Goal: Answer question/provide support: Answer question/provide support

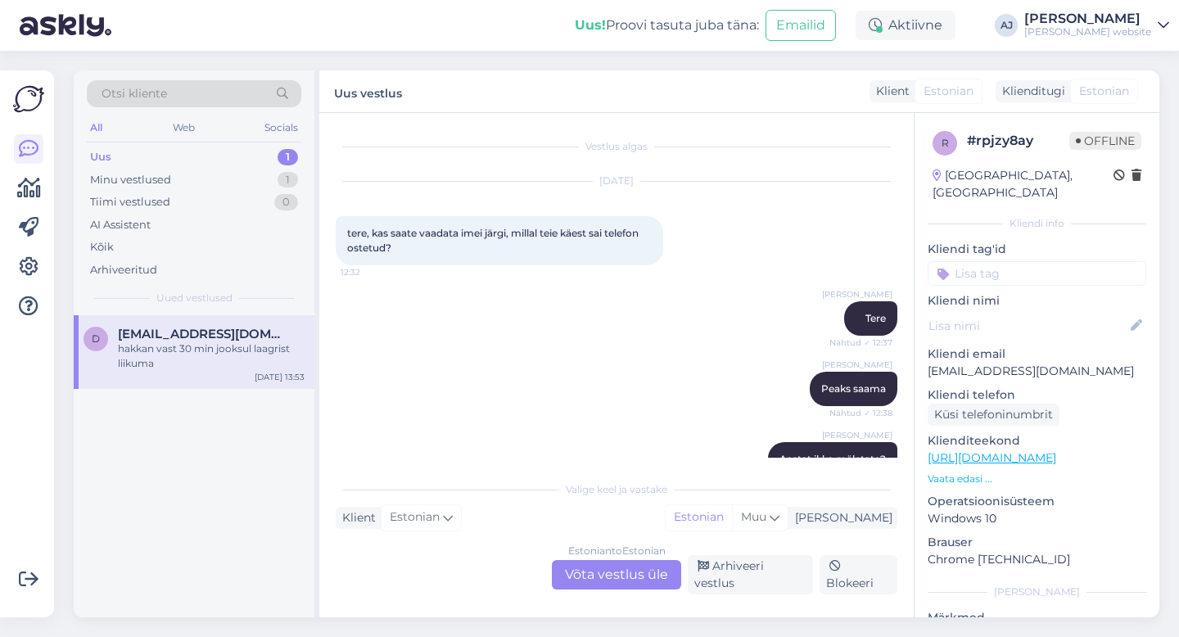
scroll to position [3310, 0]
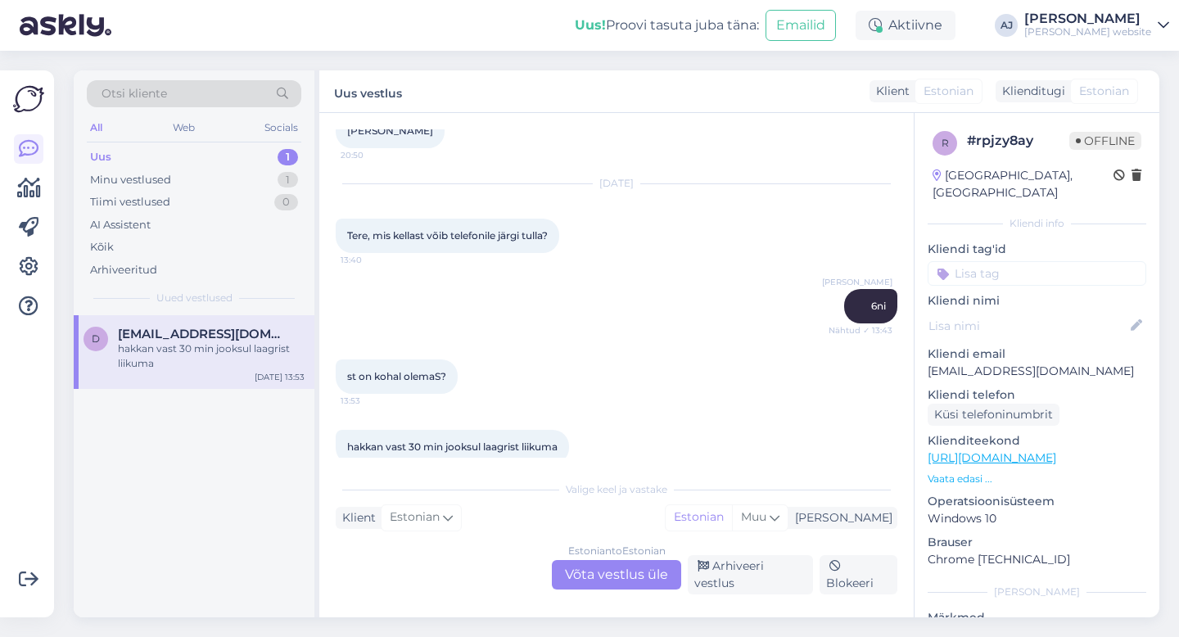
click at [191, 335] on span "[EMAIL_ADDRESS][DOMAIN_NAME]" at bounding box center [203, 334] width 170 height 15
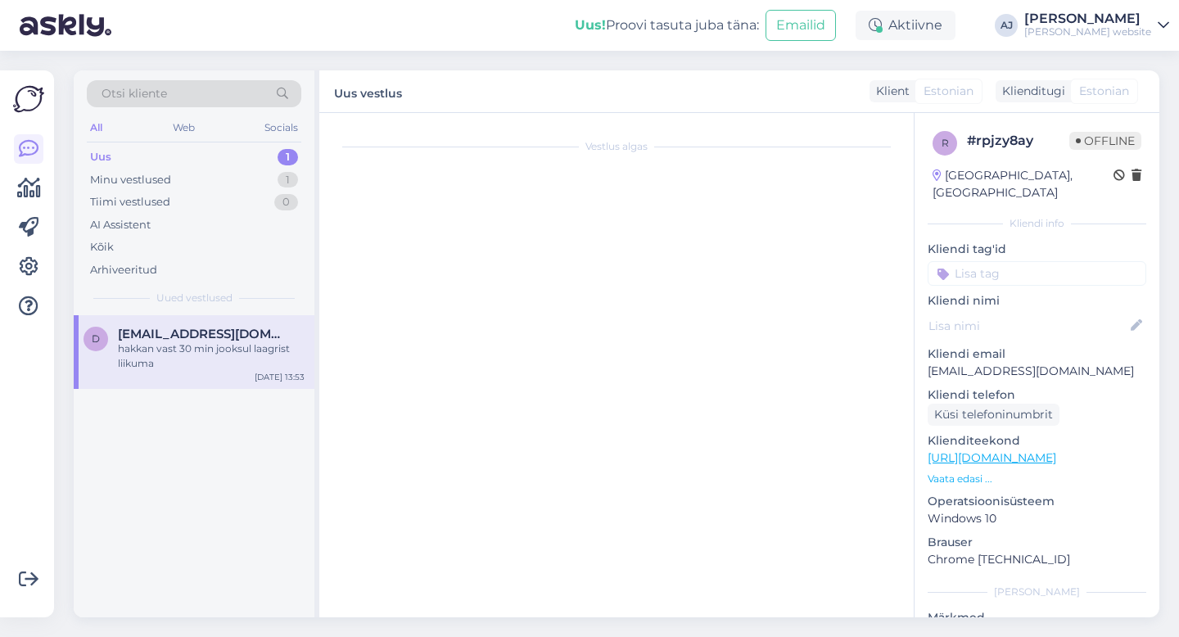
scroll to position [0, 0]
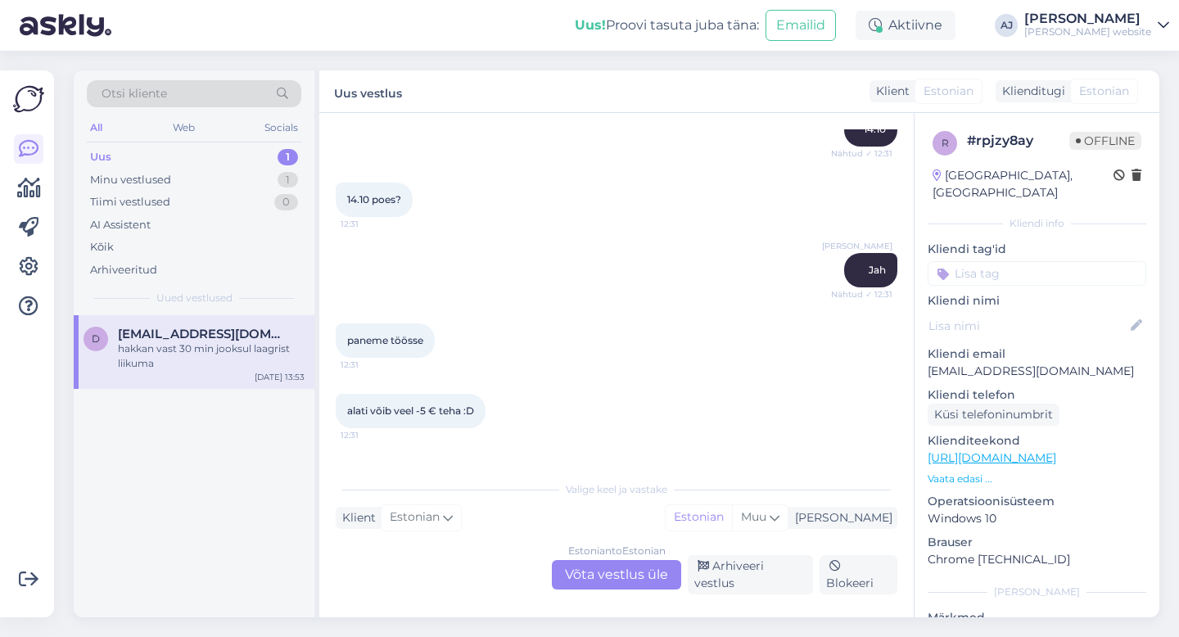
click at [575, 580] on div "Estonian to Estonian Võta vestlus üle" at bounding box center [616, 574] width 129 height 29
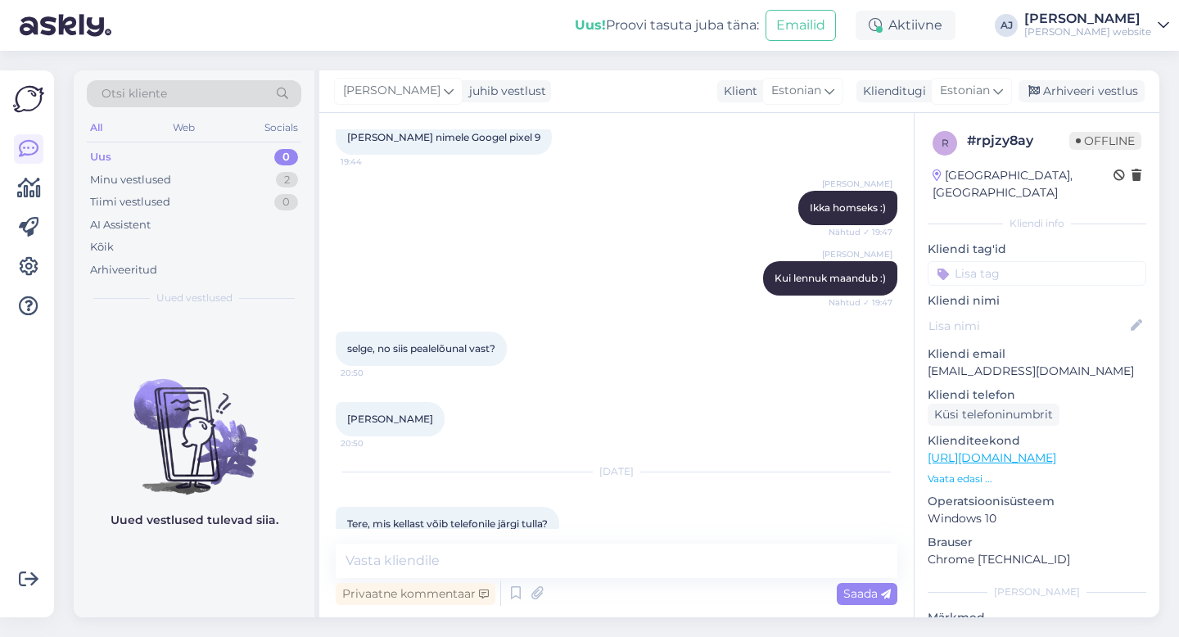
scroll to position [3249, 0]
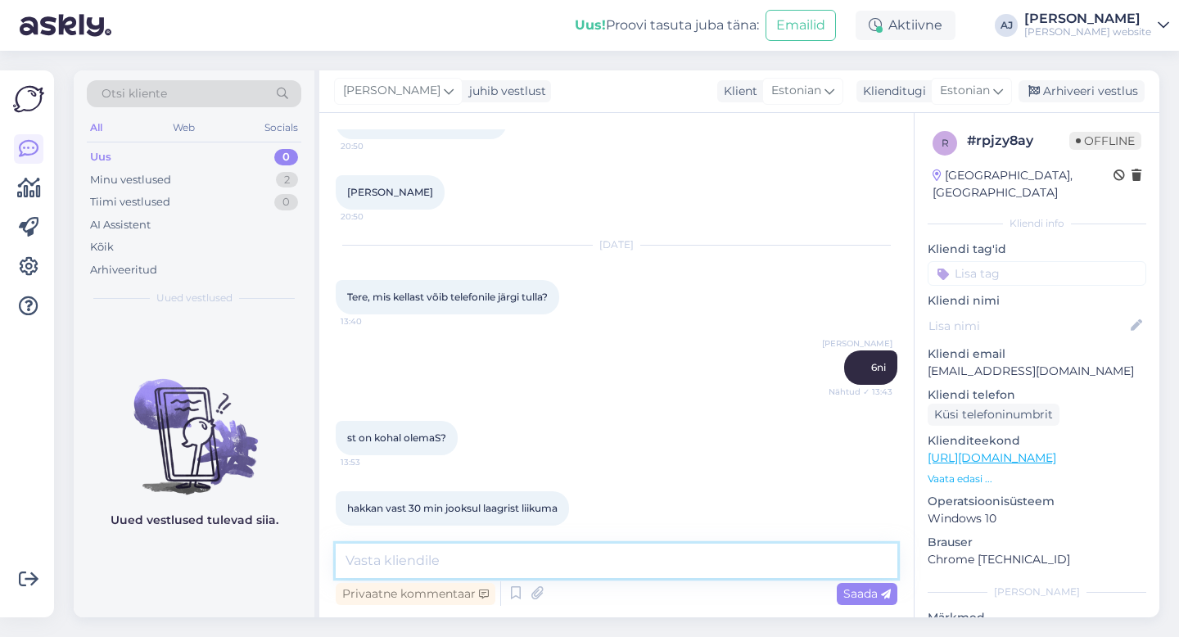
click at [404, 557] on textarea at bounding box center [617, 561] width 562 height 34
type textarea ":)"
click at [865, 586] on div "Saada" at bounding box center [867, 594] width 61 height 22
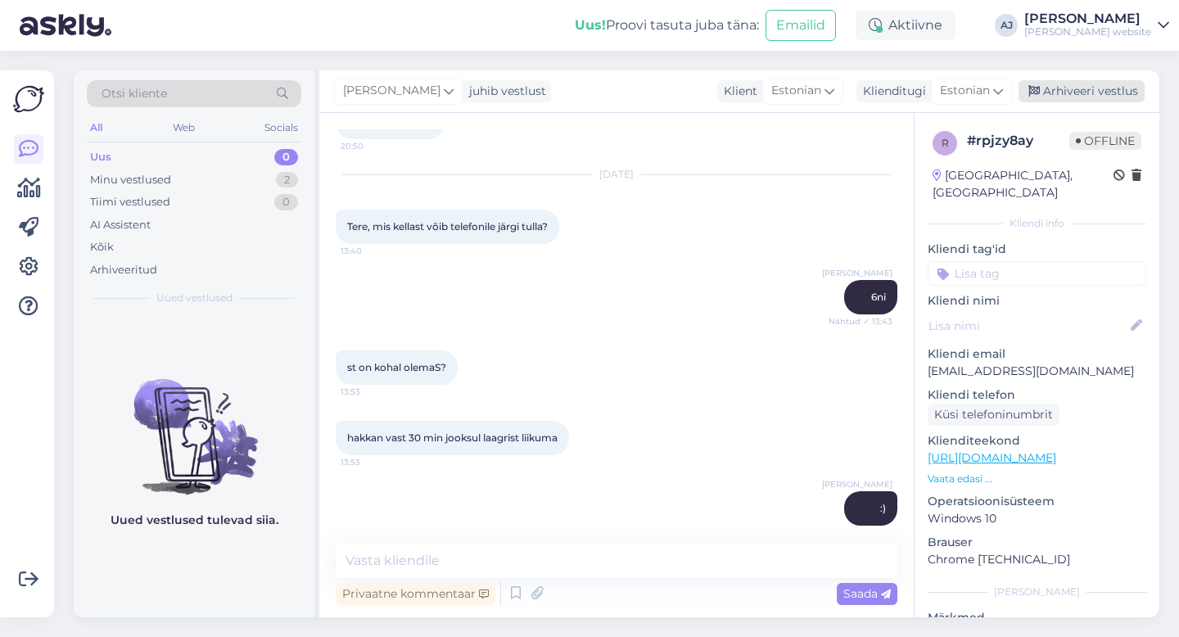
click at [1074, 94] on div "Arhiveeri vestlus" at bounding box center [1082, 91] width 126 height 22
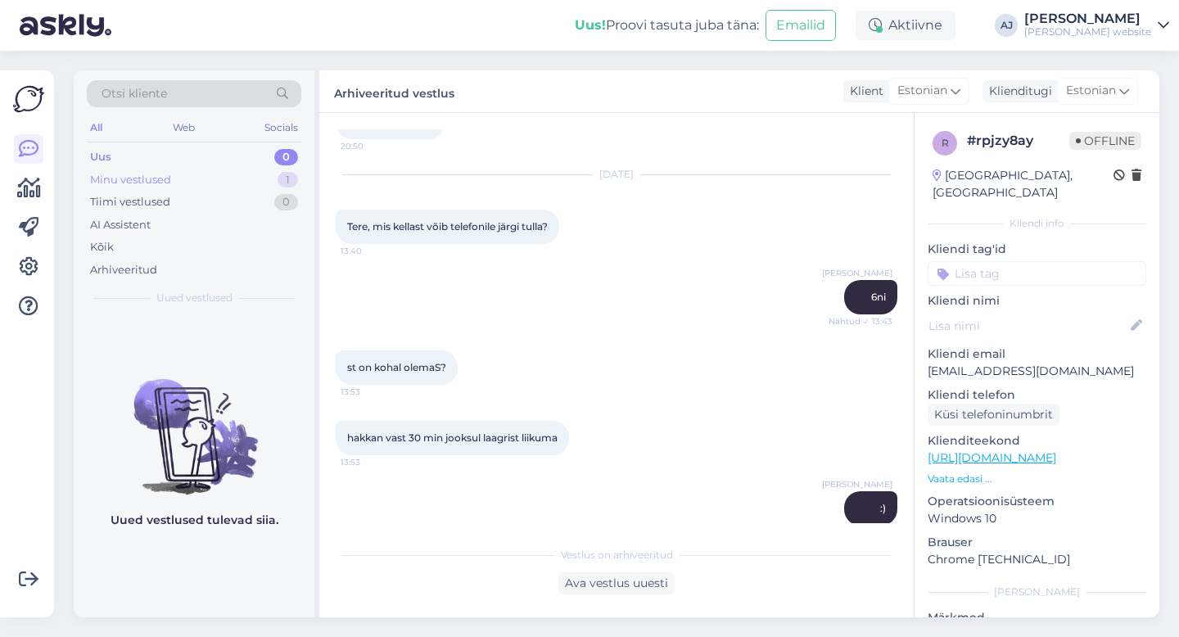
click at [125, 183] on div "Minu vestlused" at bounding box center [130, 180] width 81 height 16
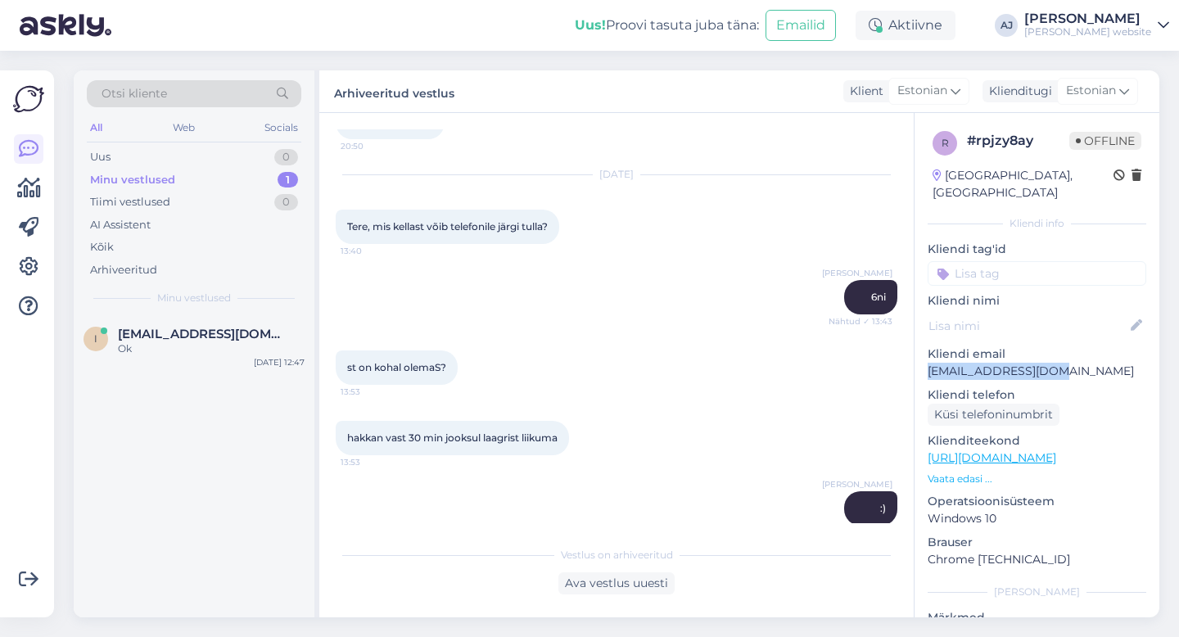
drag, startPoint x: 1064, startPoint y: 355, endPoint x: 914, endPoint y: 364, distance: 150.9
click at [914, 364] on div "r # rpjzy8ay Offline [GEOGRAPHIC_DATA], [GEOGRAPHIC_DATA] Kliendi info Kliendi …" at bounding box center [1037, 365] width 246 height 504
copy p "[EMAIL_ADDRESS][DOMAIN_NAME]"
